Goal: Transaction & Acquisition: Book appointment/travel/reservation

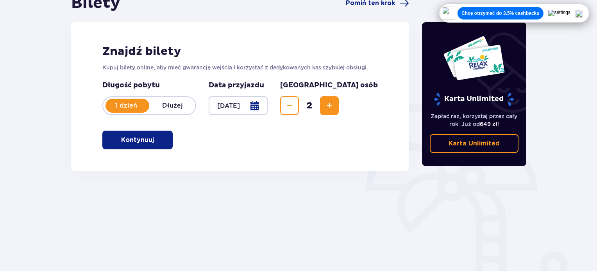
scroll to position [127, 0]
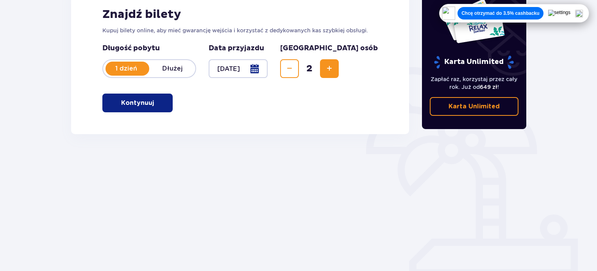
click at [123, 97] on button "Kontynuuj" at bounding box center [137, 103] width 70 height 19
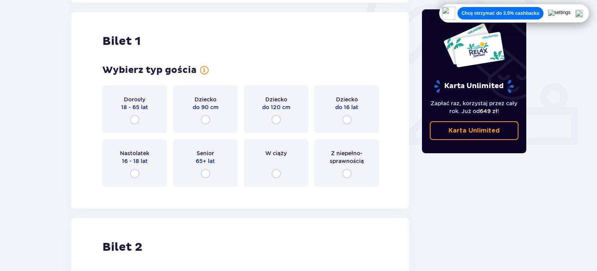
scroll to position [261, 0]
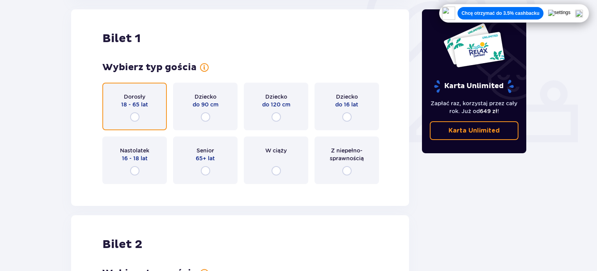
click at [135, 116] on input "radio" at bounding box center [134, 116] width 9 height 9
radio input "true"
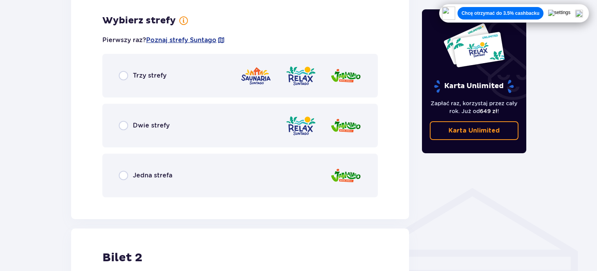
scroll to position [451, 0]
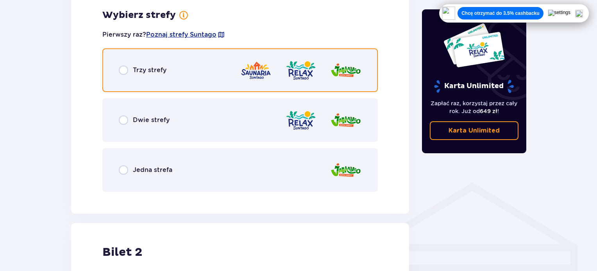
click at [122, 71] on input "radio" at bounding box center [123, 70] width 9 height 9
radio input "true"
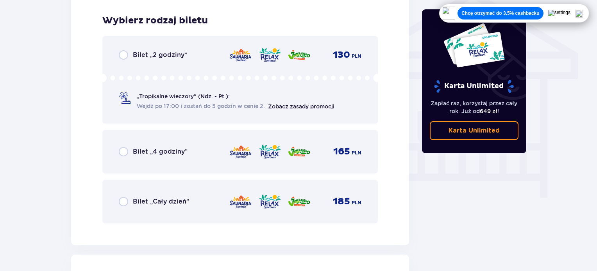
scroll to position [650, 0]
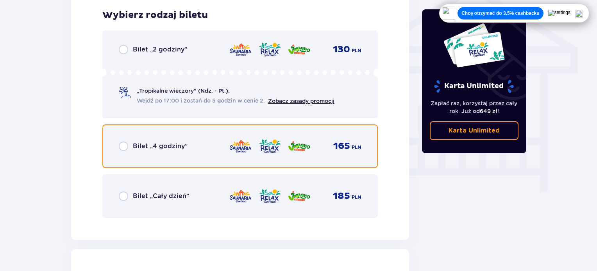
click at [123, 150] on input "radio" at bounding box center [123, 146] width 9 height 9
radio input "true"
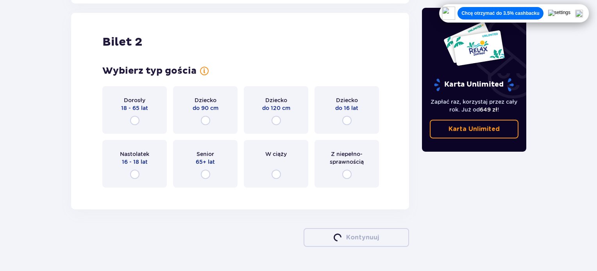
scroll to position [890, 0]
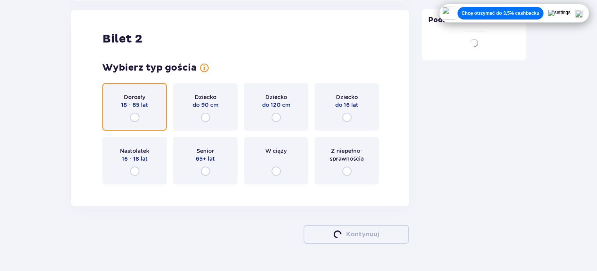
click at [134, 116] on input "radio" at bounding box center [134, 117] width 9 height 9
radio input "true"
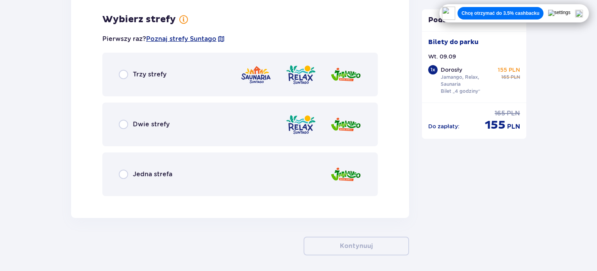
scroll to position [1080, 0]
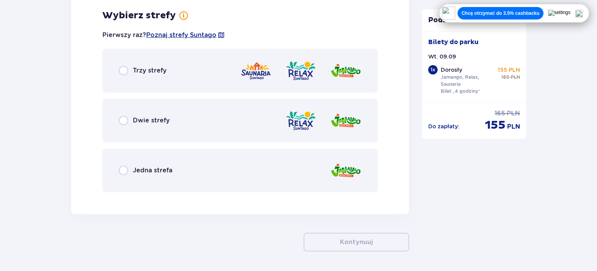
click at [117, 70] on div "Trzy strefy" at bounding box center [239, 71] width 275 height 44
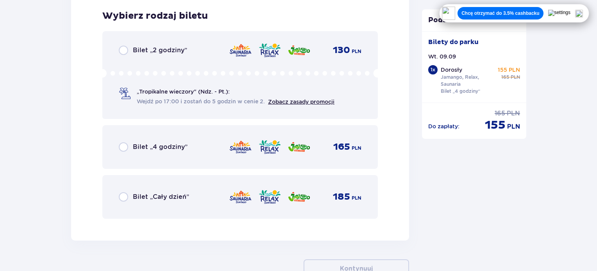
scroll to position [1279, 0]
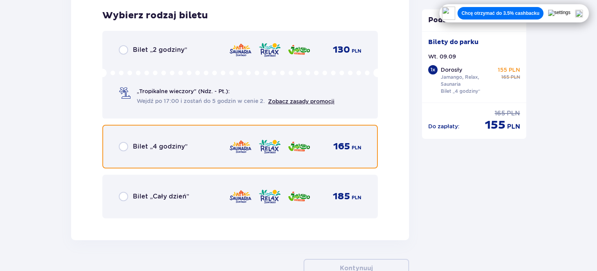
click at [123, 144] on input "radio" at bounding box center [123, 146] width 9 height 9
radio input "true"
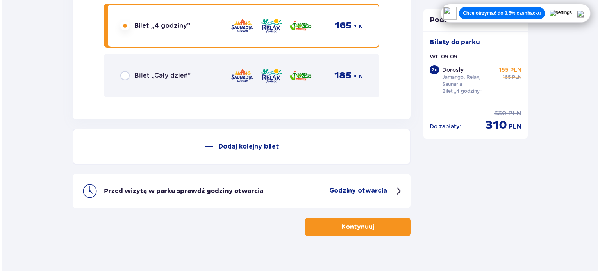
scroll to position [1404, 0]
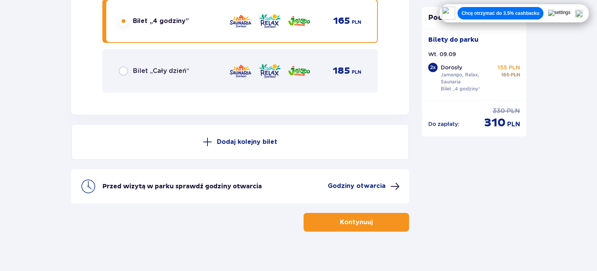
click at [387, 186] on button "Godziny otwarcia" at bounding box center [364, 186] width 72 height 9
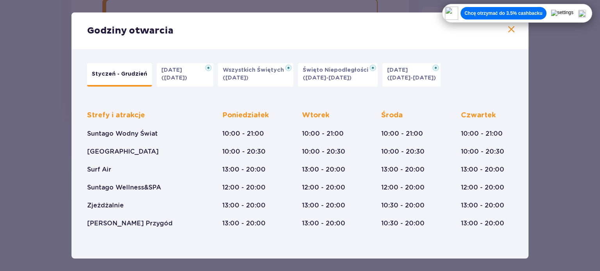
click at [583, 10] on img at bounding box center [582, 14] width 8 height 8
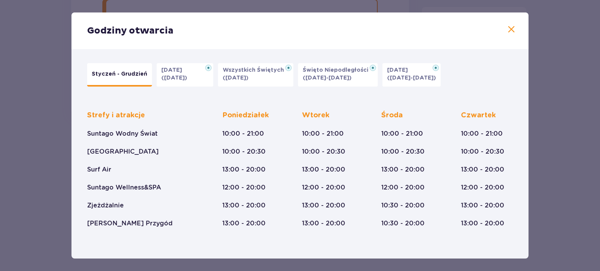
drag, startPoint x: 526, startPoint y: 61, endPoint x: 526, endPoint y: 100, distance: 39.4
click at [526, 100] on div "Godziny otwarcia Styczeń - Grudzień Halloween (31.10.25) Wszystkich Świętych (0…" at bounding box center [299, 135] width 457 height 246
click at [509, 84] on div "Styczeń - Grudzień Halloween (31.10.25) Wszystkich Świętych (01.11.25) Święto N…" at bounding box center [300, 74] width 426 height 23
drag, startPoint x: 528, startPoint y: 160, endPoint x: 525, endPoint y: 196, distance: 36.1
click at [526, 196] on div "Godziny otwarcia Styczeń - Grudzień Halloween (31.10.25) Wszystkich Świętych (0…" at bounding box center [299, 135] width 457 height 246
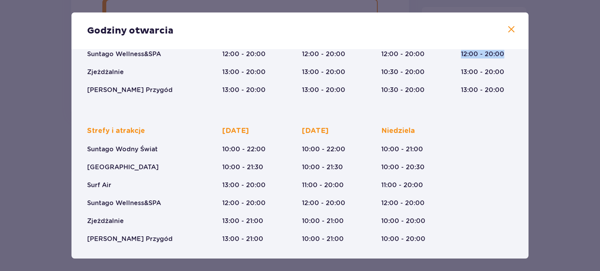
scroll to position [134, 0]
click at [172, 157] on div "Strefy i atrakcje Suntago Wodny Świat Crocodile Island Surf Air Suntago Wellnes…" at bounding box center [141, 184] width 108 height 117
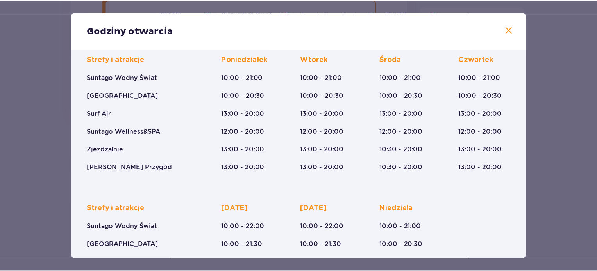
scroll to position [56, 0]
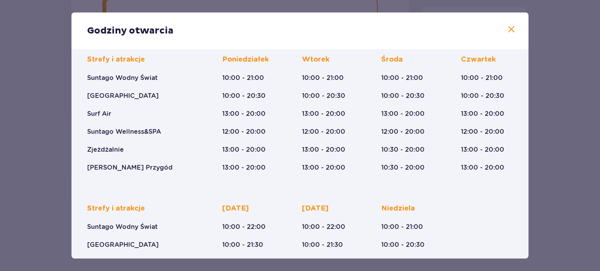
click at [553, 109] on div "Godziny otwarcia Styczeń - Grudzień Halloween (31.10.25) Wszystkich Świętych (0…" at bounding box center [300, 135] width 600 height 271
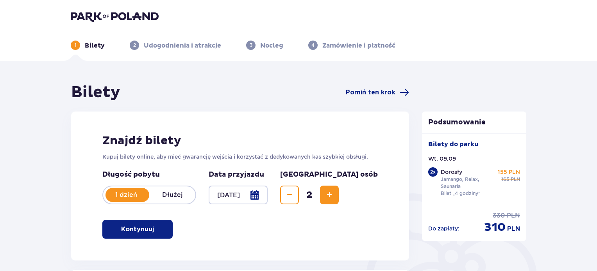
click at [102, 16] on img at bounding box center [115, 16] width 88 height 11
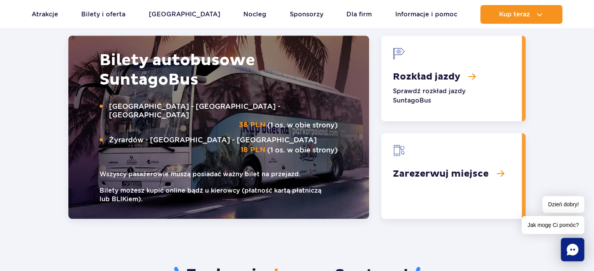
scroll to position [980, 0]
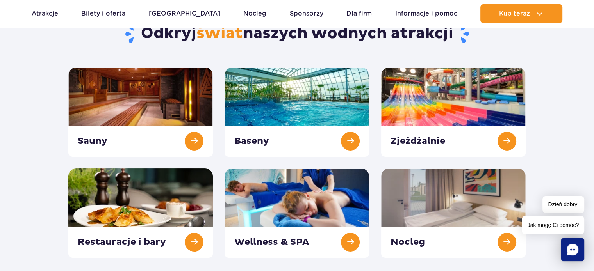
scroll to position [39, 0]
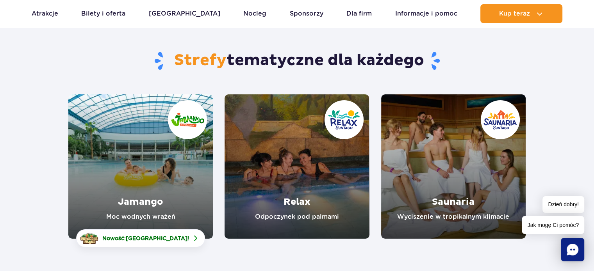
scroll to position [78, 0]
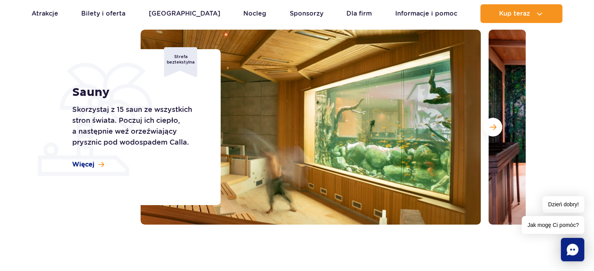
scroll to position [78, 0]
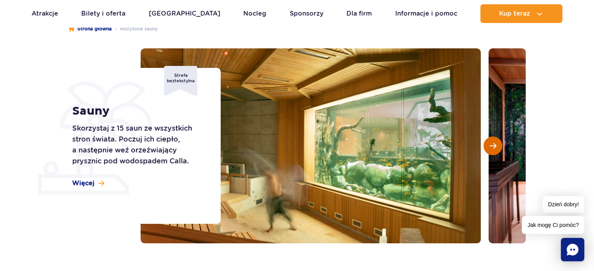
click at [497, 150] on button "Następny slajd" at bounding box center [493, 146] width 19 height 19
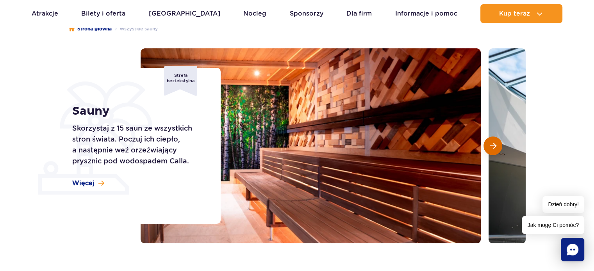
click at [497, 150] on button "Następny slajd" at bounding box center [493, 146] width 19 height 19
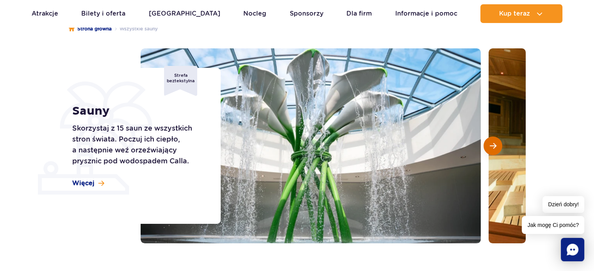
click at [497, 150] on button "Następny slajd" at bounding box center [493, 146] width 19 height 19
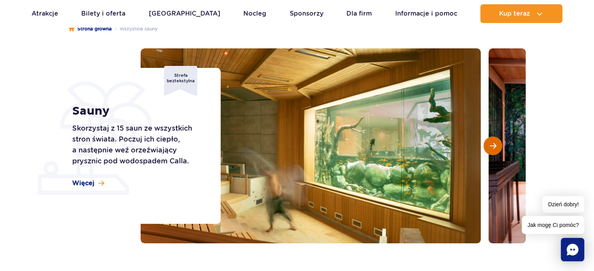
click at [497, 150] on button "Następny slajd" at bounding box center [493, 146] width 19 height 19
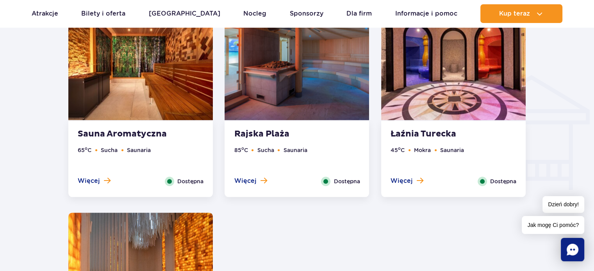
scroll to position [859, 0]
click at [275, 134] on strong "Rajska Plaża" at bounding box center [281, 134] width 95 height 11
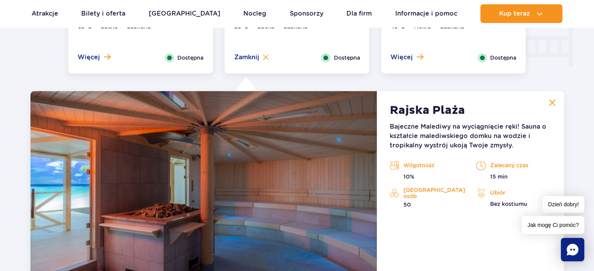
scroll to position [1083, 0]
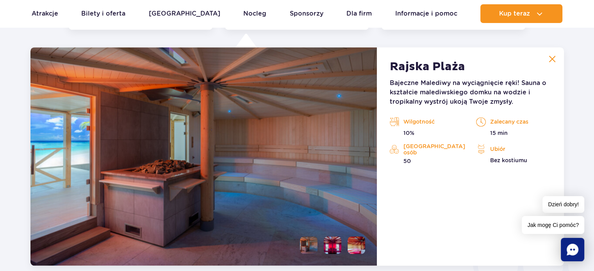
click at [551, 60] on img at bounding box center [552, 58] width 7 height 7
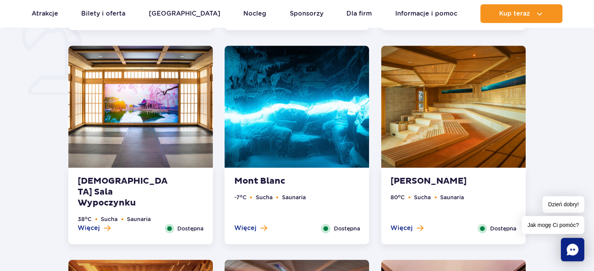
click at [130, 111] on img at bounding box center [140, 107] width 145 height 122
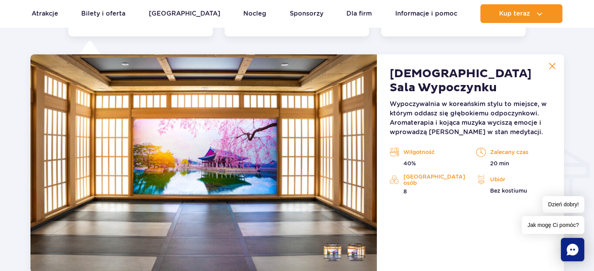
scroll to position [869, 0]
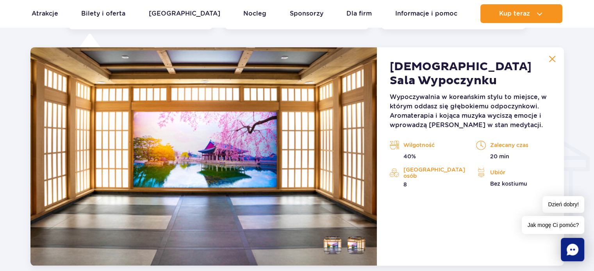
click at [552, 58] on img at bounding box center [552, 58] width 7 height 7
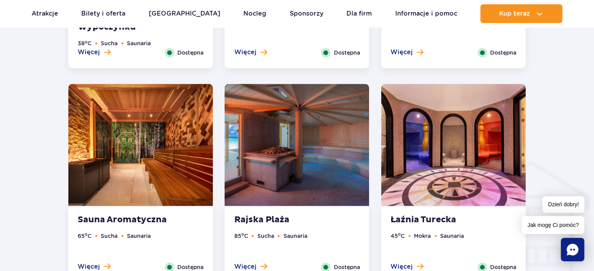
click at [467, 139] on img at bounding box center [453, 145] width 145 height 122
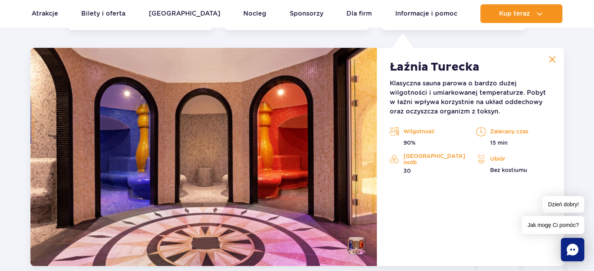
scroll to position [1083, 0]
click at [553, 59] on img at bounding box center [552, 58] width 7 height 7
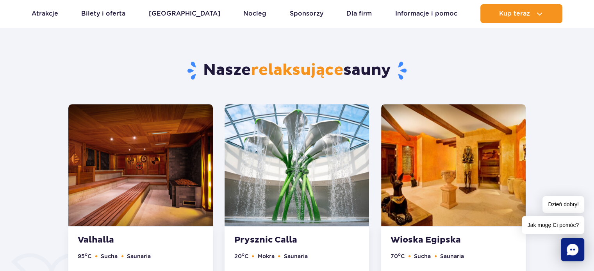
click at [143, 152] on img at bounding box center [140, 165] width 145 height 122
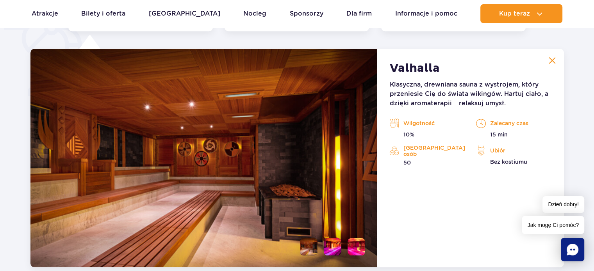
scroll to position [654, 0]
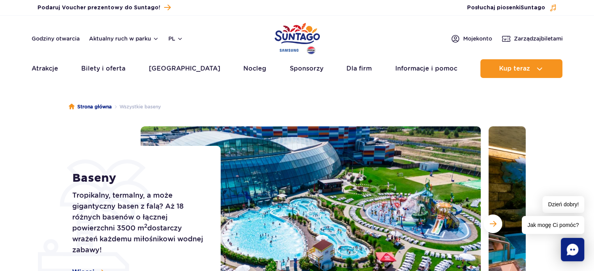
click at [555, 129] on section "Baseny Tropikalny, termalny, a może gigantyczny basen z falą? Aż 18 różnych bas…" at bounding box center [297, 224] width 594 height 195
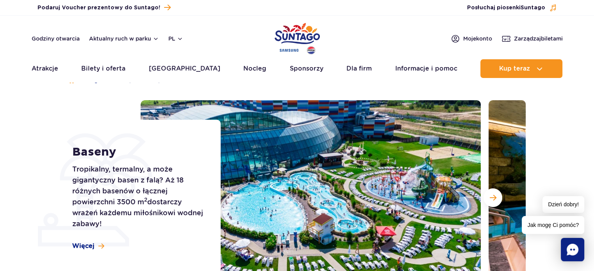
scroll to position [78, 0]
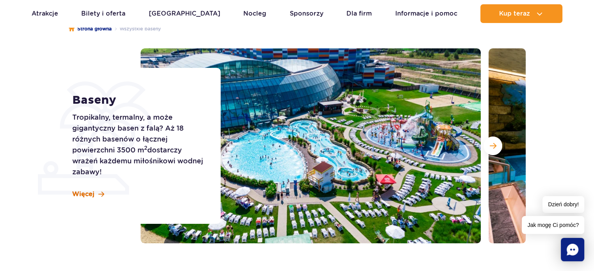
click at [78, 195] on span "Więcej" at bounding box center [83, 194] width 22 height 9
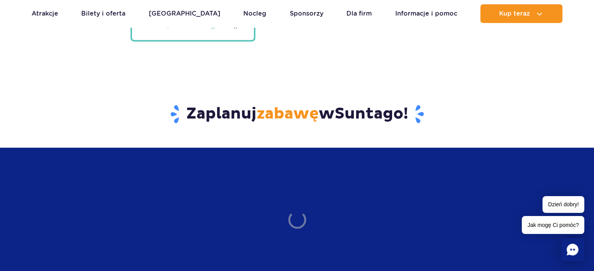
scroll to position [1953, 0]
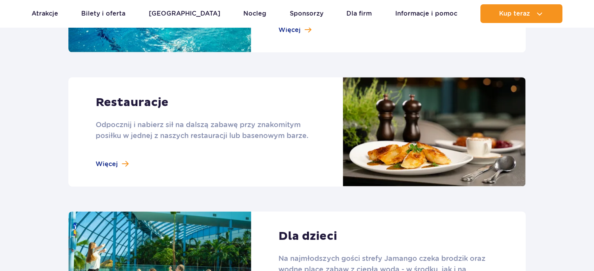
scroll to position [1054, 0]
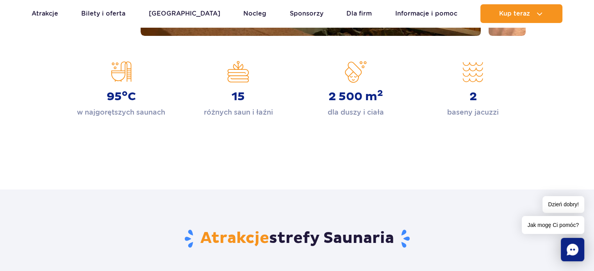
scroll to position [303, 0]
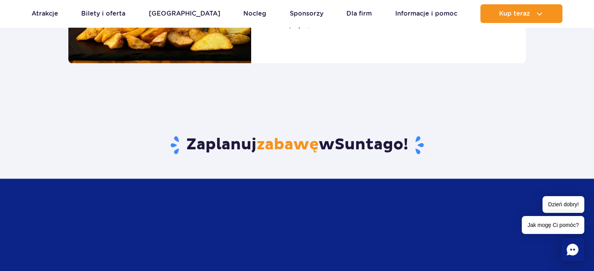
scroll to position [980, 0]
